Goal: Check status: Check status

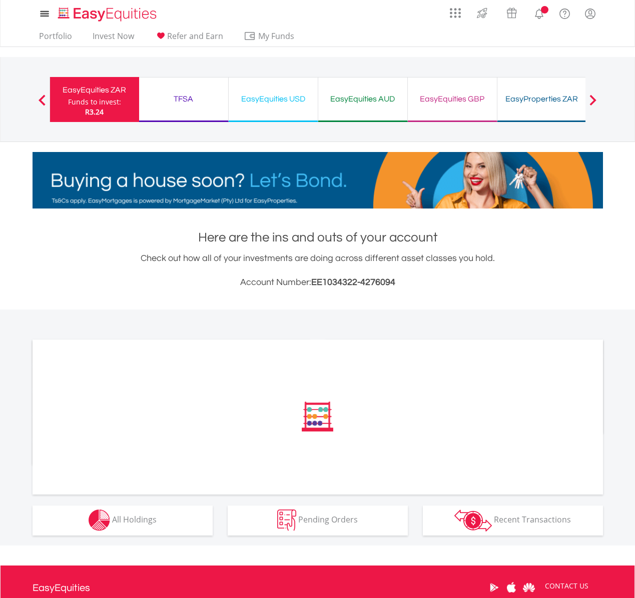
click at [264, 98] on div "EasyEquities USD" at bounding box center [273, 99] width 77 height 14
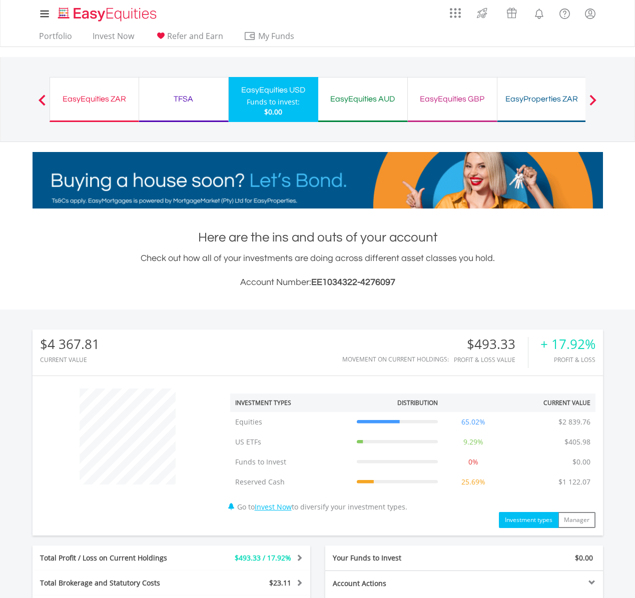
scroll to position [96, 190]
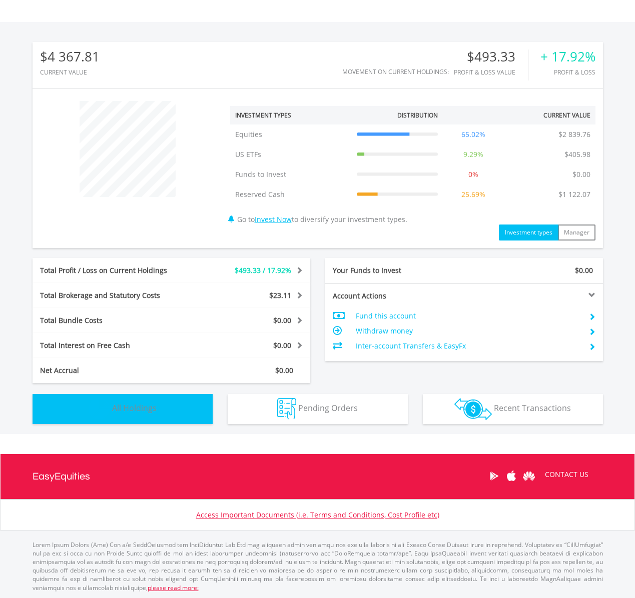
click at [169, 405] on button "Holdings All Holdings" at bounding box center [123, 409] width 180 height 30
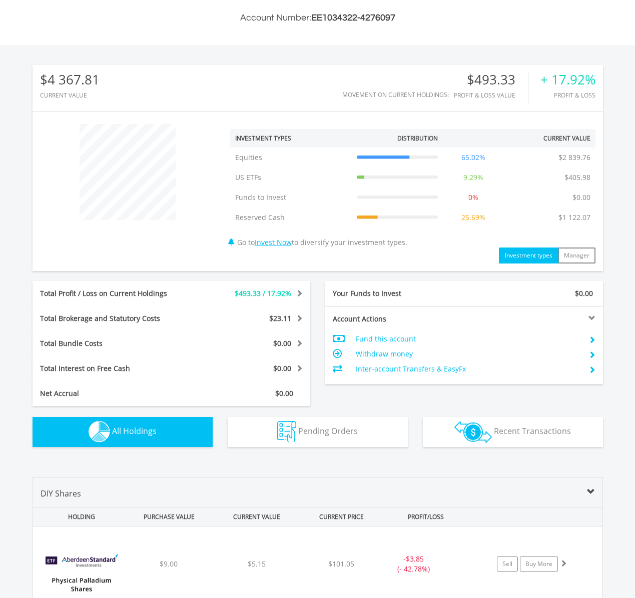
scroll to position [0, 0]
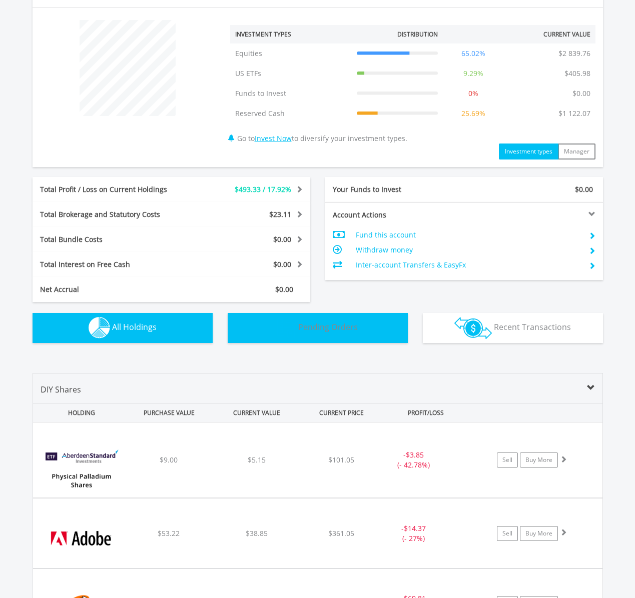
click at [256, 331] on button "Pending Orders Pending Orders" at bounding box center [318, 328] width 180 height 30
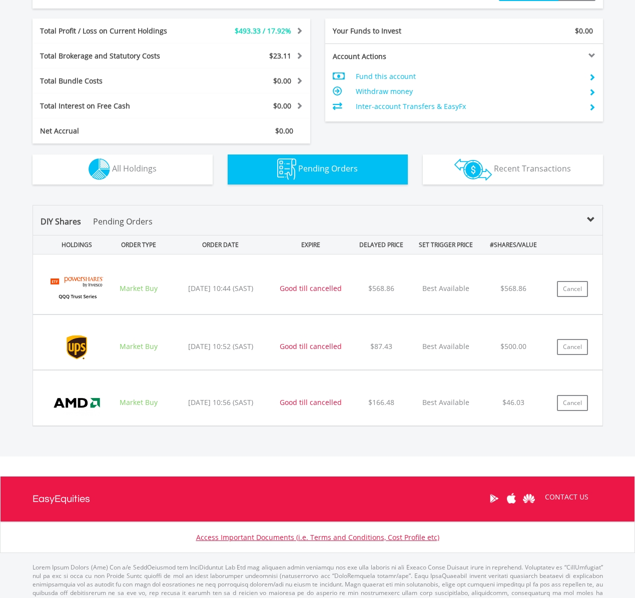
scroll to position [550, 0]
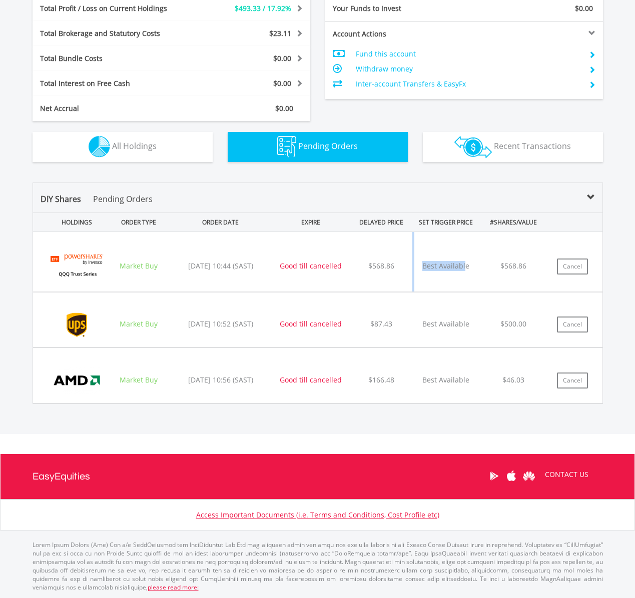
drag, startPoint x: 464, startPoint y: 267, endPoint x: 403, endPoint y: 264, distance: 61.1
click at [403, 264] on div "﻿ Invesco QQQ Trust (QQQ) Market Buy [DATE] 10:44 (SAST) Good till cancelled $5…" at bounding box center [317, 262] width 569 height 60
click at [179, 201] on div "DIY Shares Pending Orders" at bounding box center [317, 203] width 569 height 20
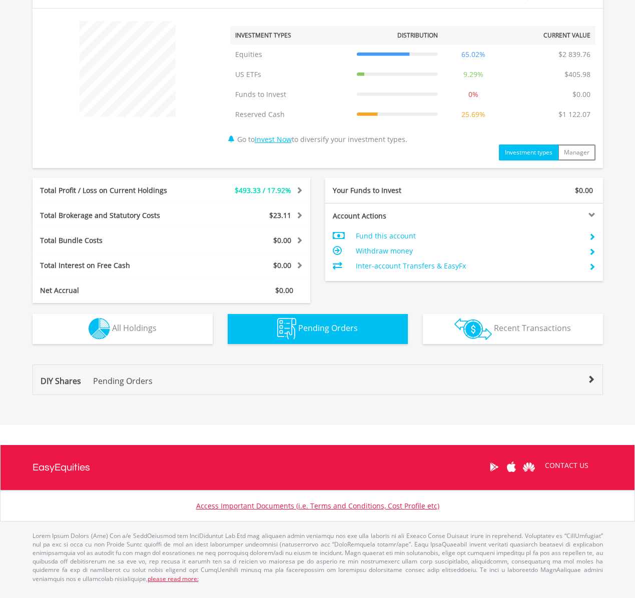
scroll to position [359, 0]
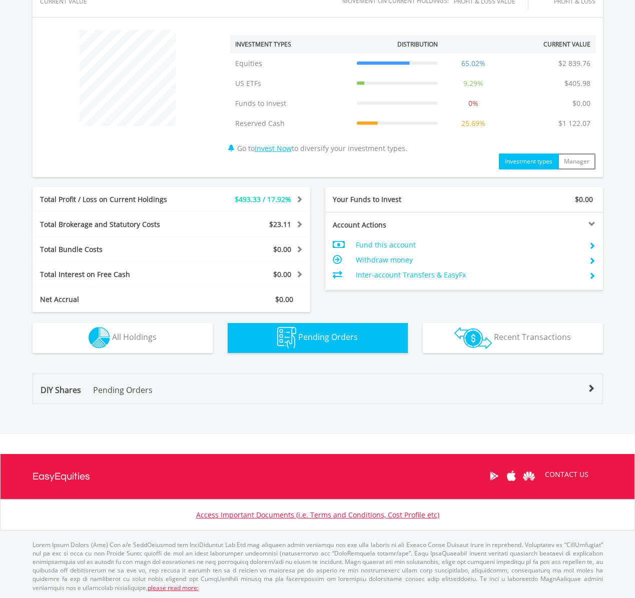
drag, startPoint x: 298, startPoint y: 338, endPoint x: 205, endPoint y: 333, distance: 92.7
click at [297, 337] on button "Pending Orders Pending Orders" at bounding box center [318, 338] width 180 height 30
click at [225, 402] on div "DIY Shares Pending Orders" at bounding box center [317, 394] width 569 height 20
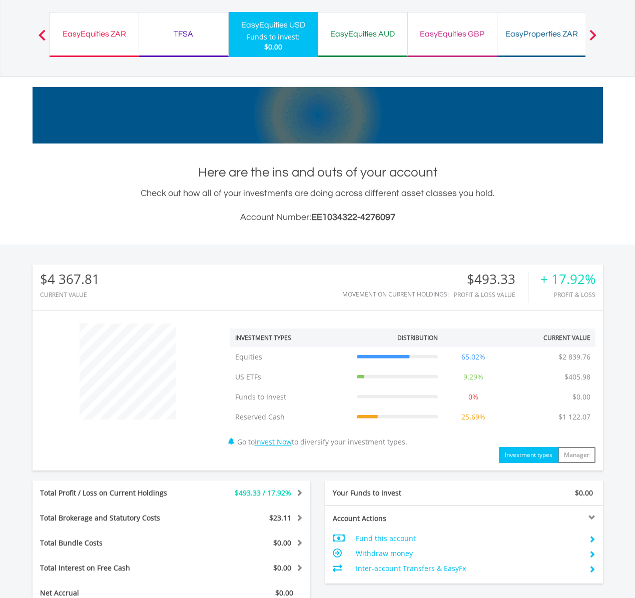
scroll to position [0, 0]
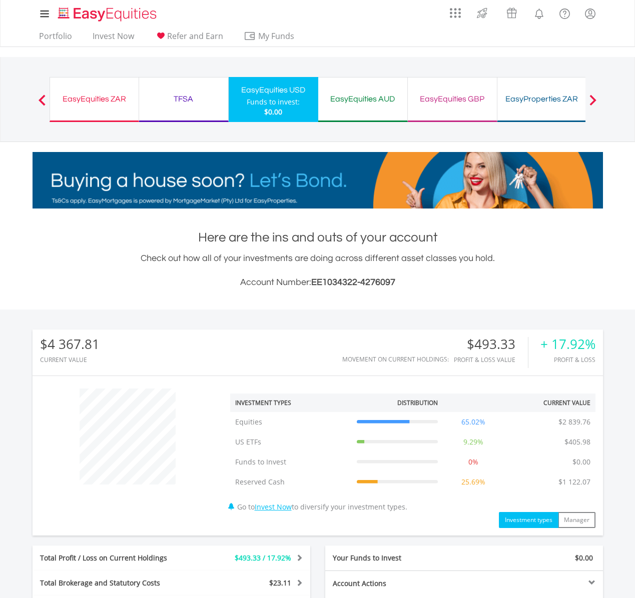
click at [260, 99] on div "Funds to invest:" at bounding box center [273, 102] width 53 height 10
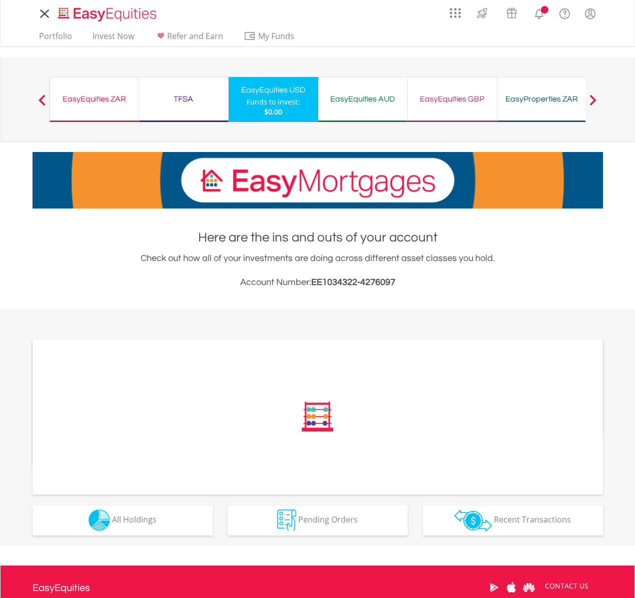
scroll to position [112, 0]
